Goal: Go to known website: Access a specific website the user already knows

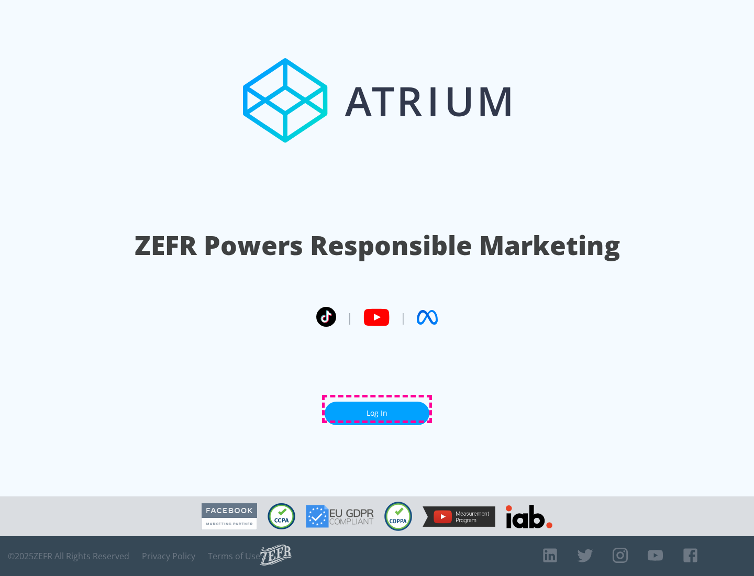
click at [377, 409] on link "Log In" at bounding box center [377, 414] width 105 height 24
